Goal: Find specific page/section: Find specific page/section

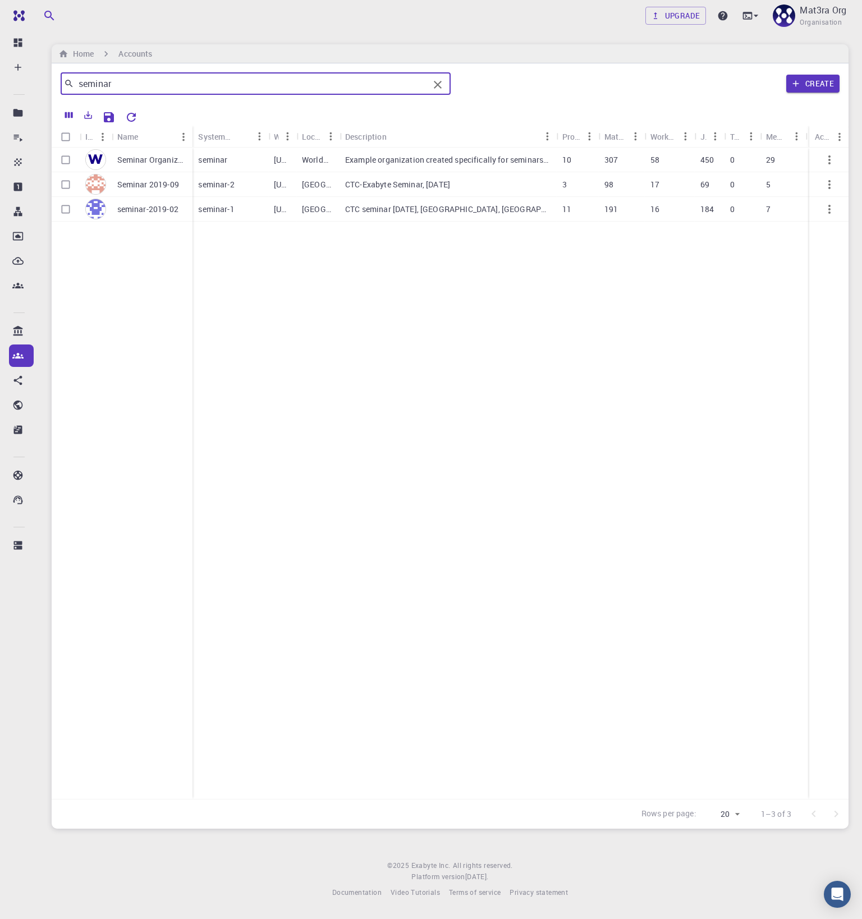
click at [235, 88] on input "seminar" at bounding box center [251, 84] width 355 height 16
click at [811, 20] on span "Organisation" at bounding box center [821, 22] width 42 height 11
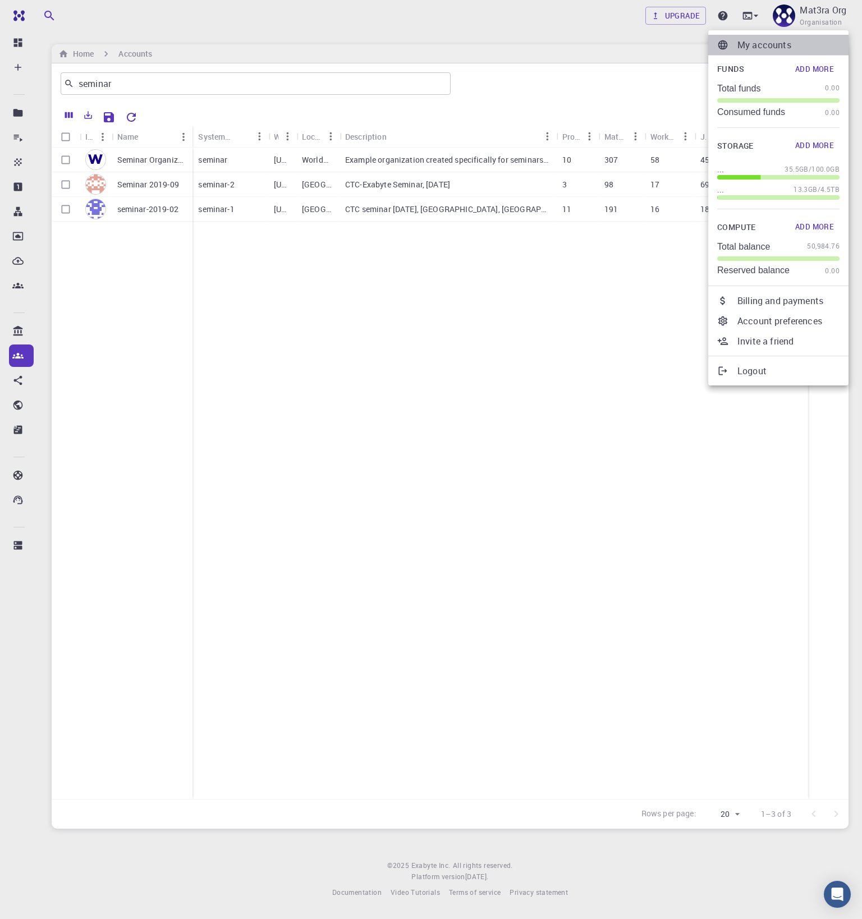
click at [772, 37] on li "My accounts" at bounding box center [778, 45] width 140 height 20
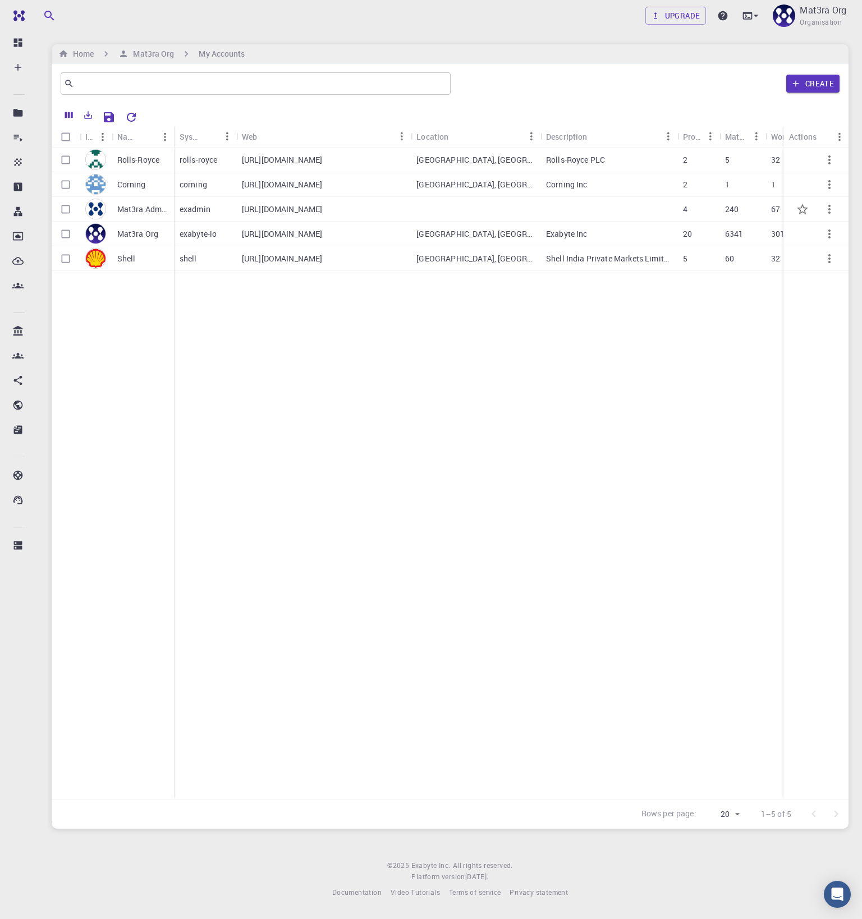
click at [149, 208] on p "Mat3ra Admin" at bounding box center [142, 209] width 51 height 11
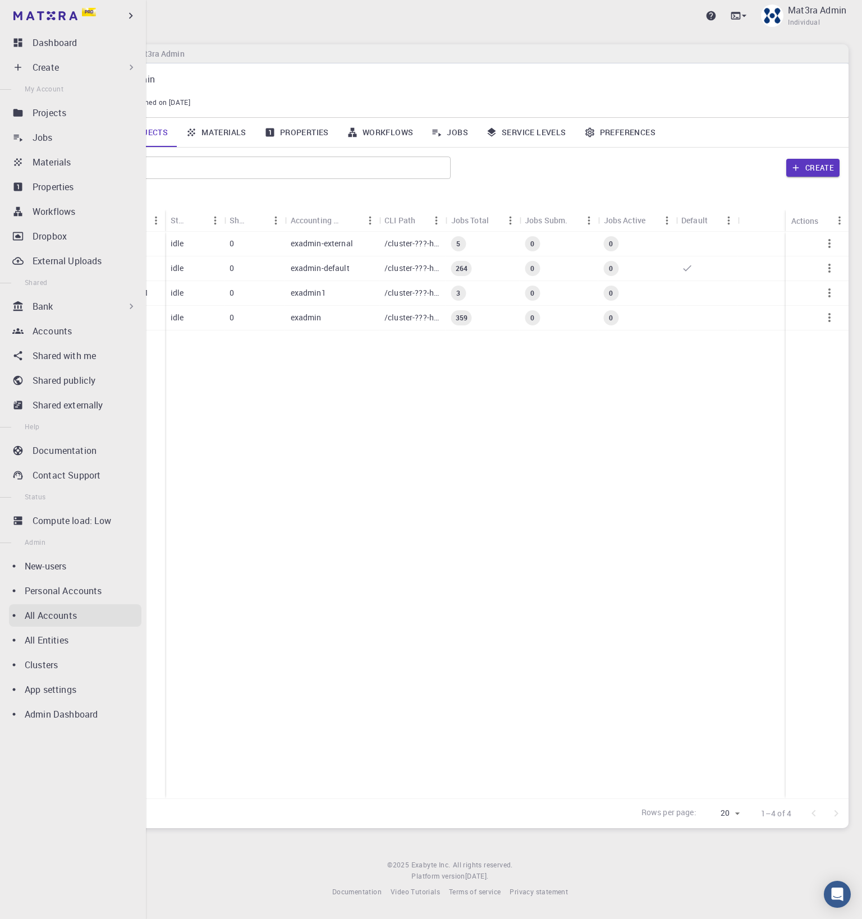
click at [73, 612] on p "All Accounts" at bounding box center [51, 615] width 52 height 13
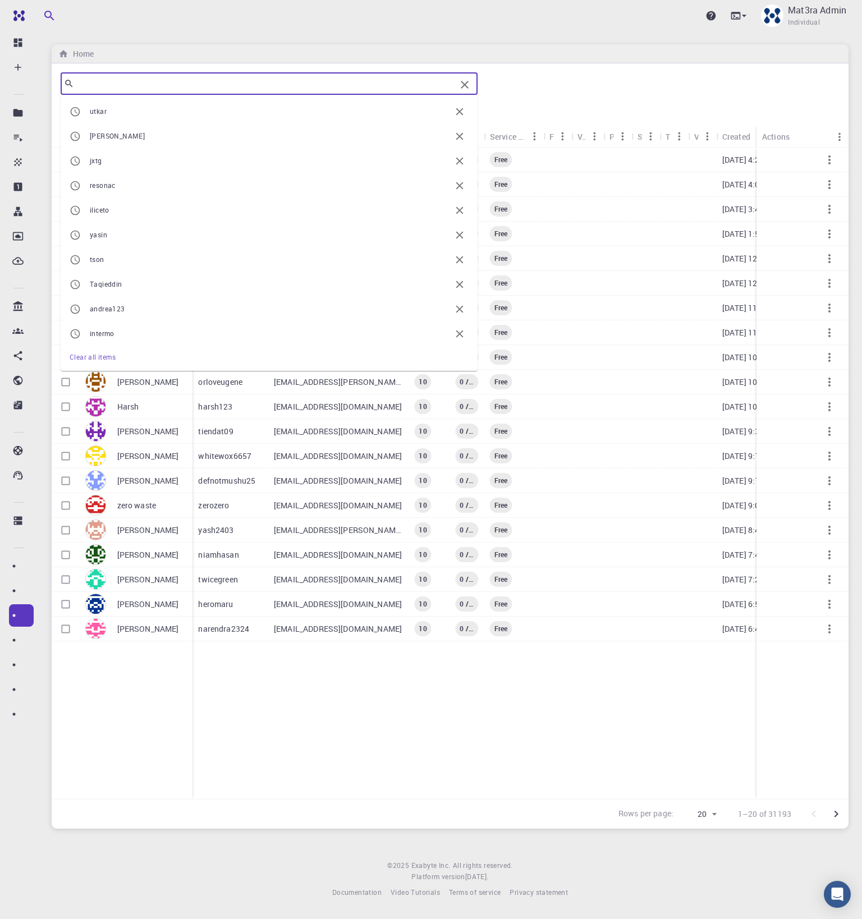
click at [360, 84] on input "text" at bounding box center [265, 84] width 382 height 16
click at [186, 183] on span "resonac" at bounding box center [270, 185] width 361 height 11
type input "resonac"
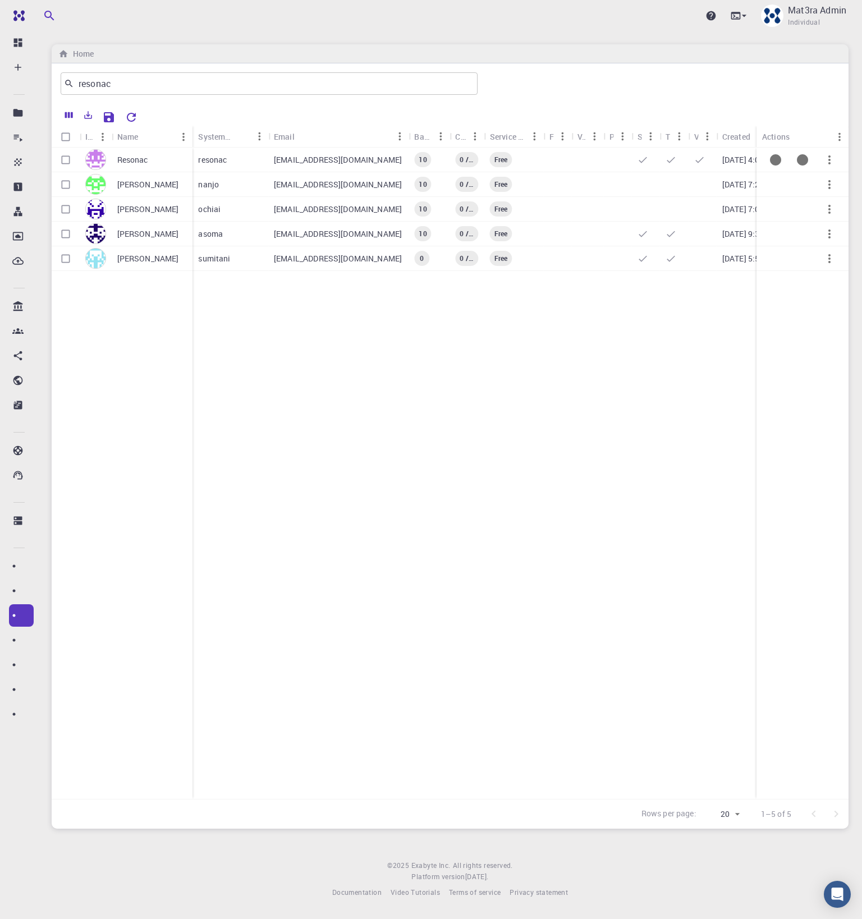
click at [158, 158] on div "Resonac" at bounding box center [152, 160] width 81 height 25
